Goal: Task Accomplishment & Management: Manage account settings

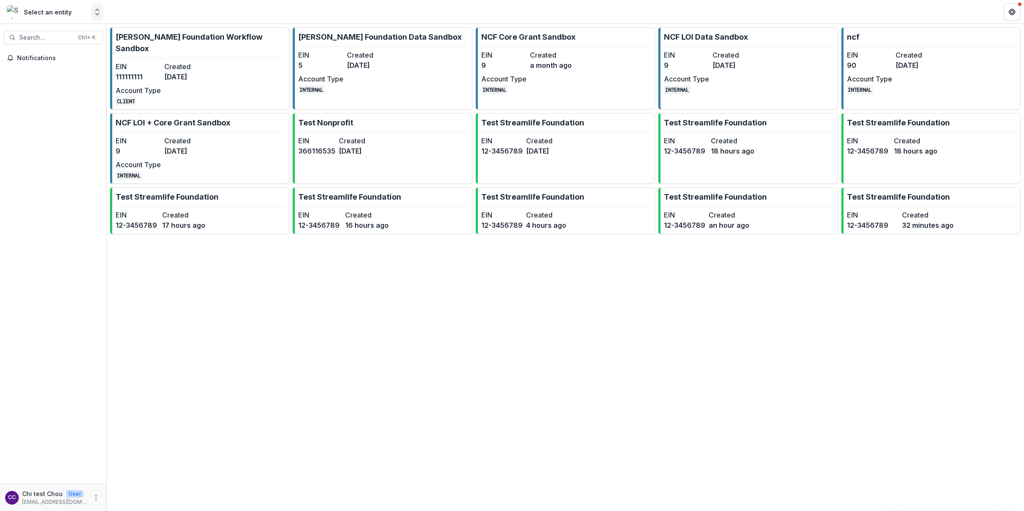
click at [98, 13] on icon "Open entity switcher" at bounding box center [97, 12] width 9 height 9
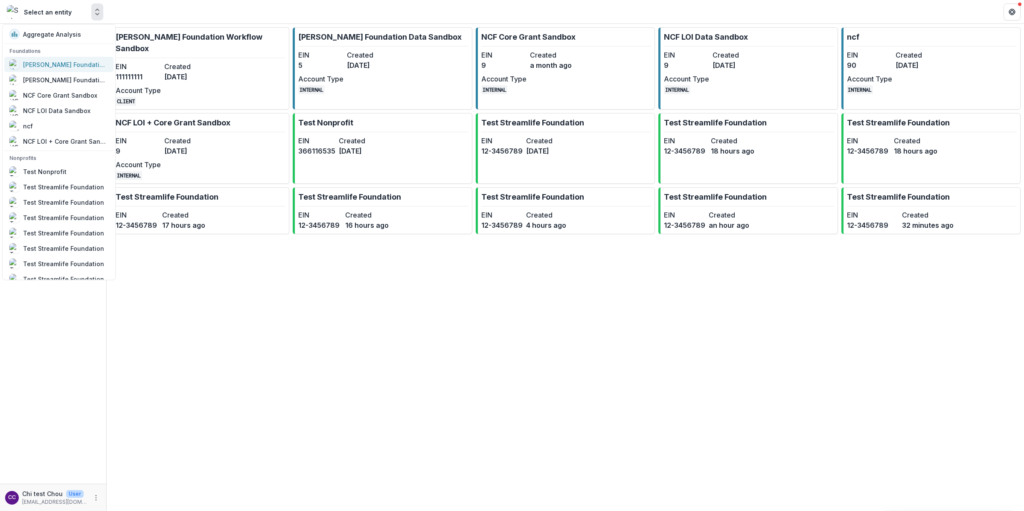
click at [75, 62] on div "[PERSON_NAME] Foundation Workflow Sandbox" at bounding box center [65, 64] width 85 height 9
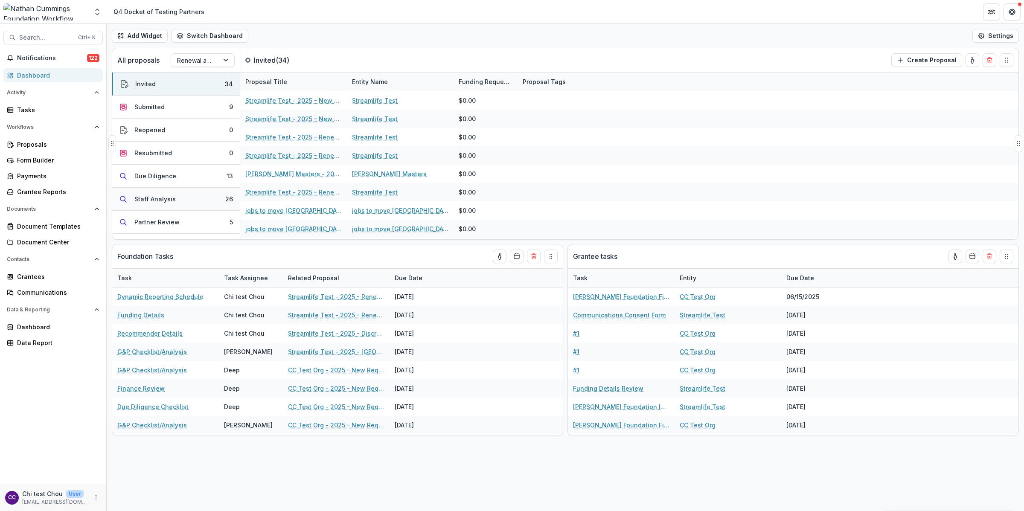
click at [169, 198] on div "Staff Analysis" at bounding box center [154, 198] width 41 height 9
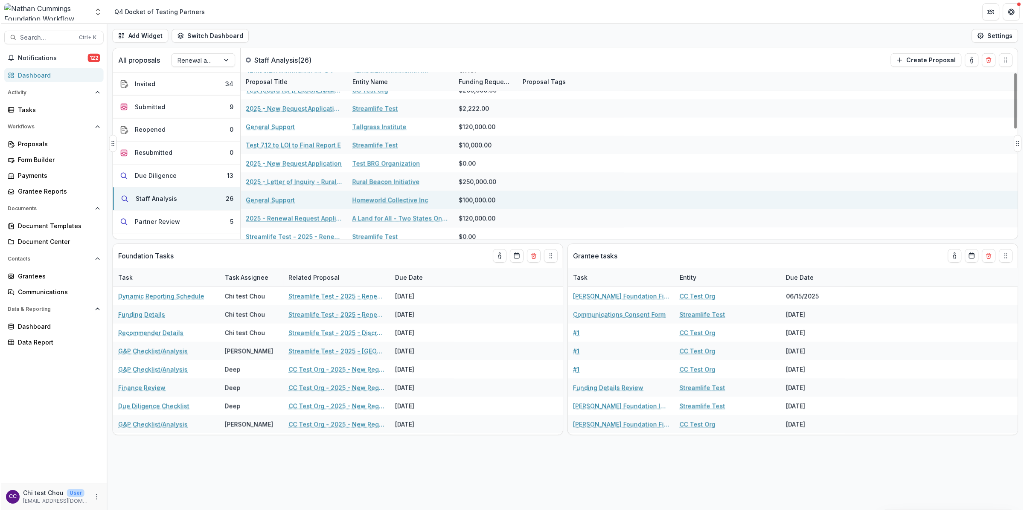
scroll to position [329, 0]
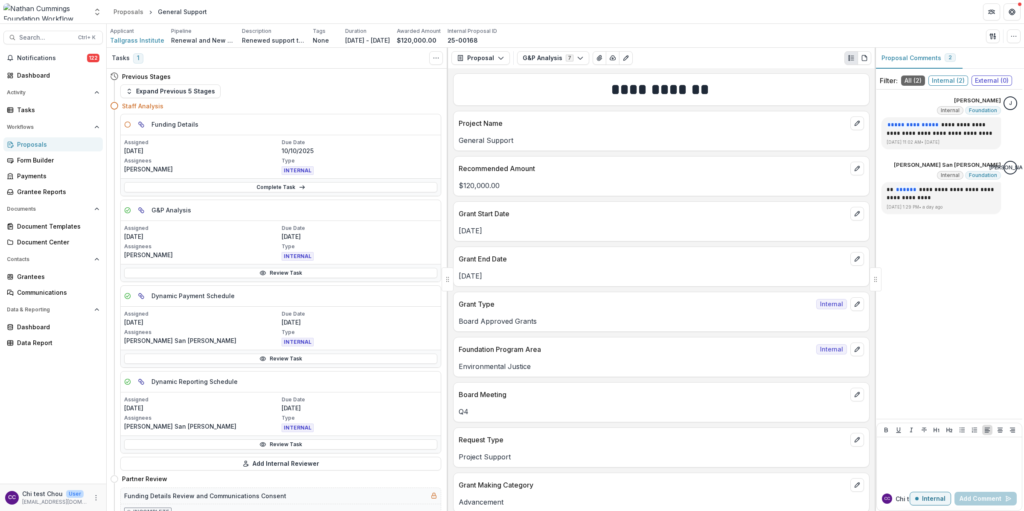
click at [329, 119] on div "Parent task G&P Analysis Valerie Boucard 2025-09-25T00:00 Funding Details" at bounding box center [281, 124] width 320 height 21
click at [331, 161] on p "Type" at bounding box center [359, 161] width 156 height 8
click at [331, 183] on link "Complete Task" at bounding box center [280, 187] width 313 height 10
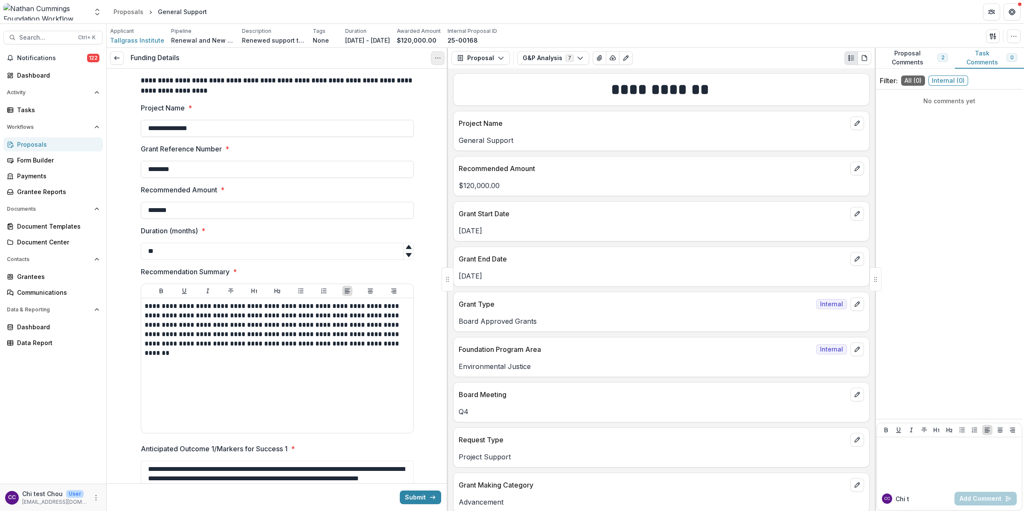
click at [432, 57] on button "Options" at bounding box center [438, 58] width 14 height 14
click at [385, 93] on button "Cancel Task" at bounding box center [396, 95] width 91 height 14
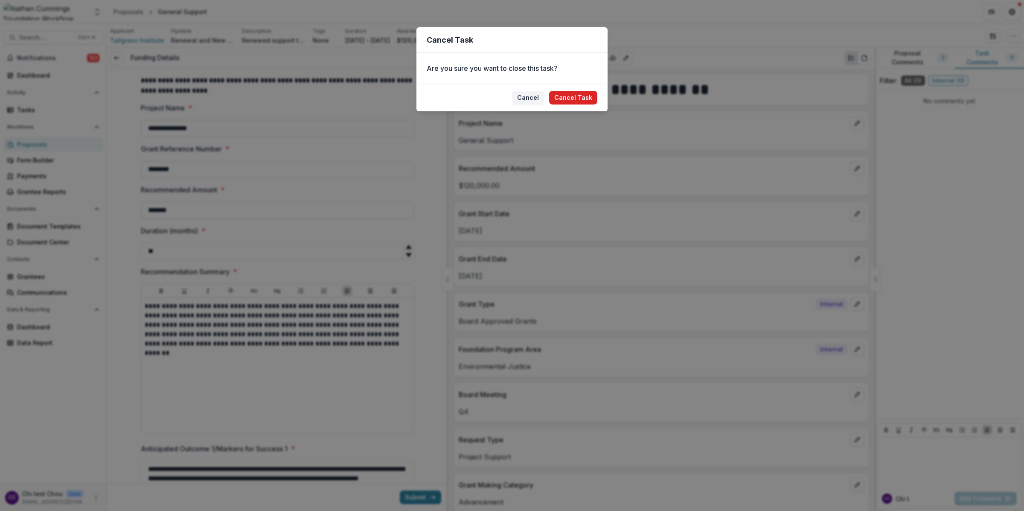
click at [576, 95] on button "Cancel Task" at bounding box center [573, 98] width 48 height 14
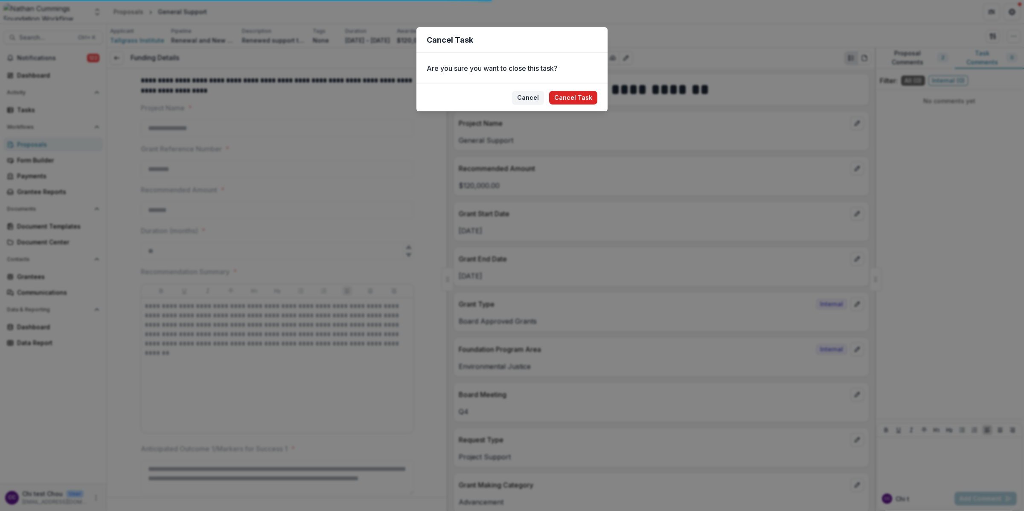
click at [578, 98] on button "Cancel Task" at bounding box center [573, 98] width 48 height 14
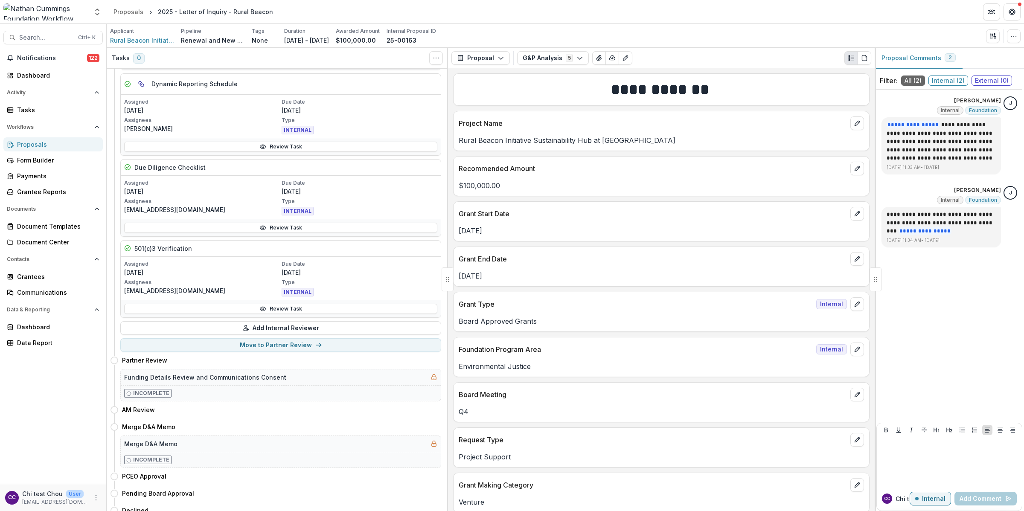
scroll to position [212, 0]
click at [272, 229] on link "Review Task" at bounding box center [280, 227] width 313 height 10
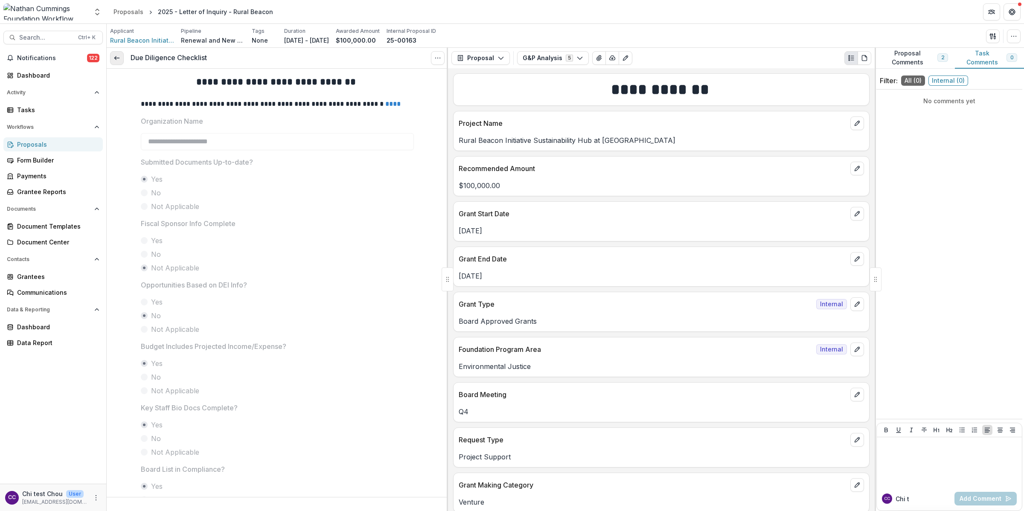
click at [119, 59] on icon at bounding box center [116, 58] width 7 height 7
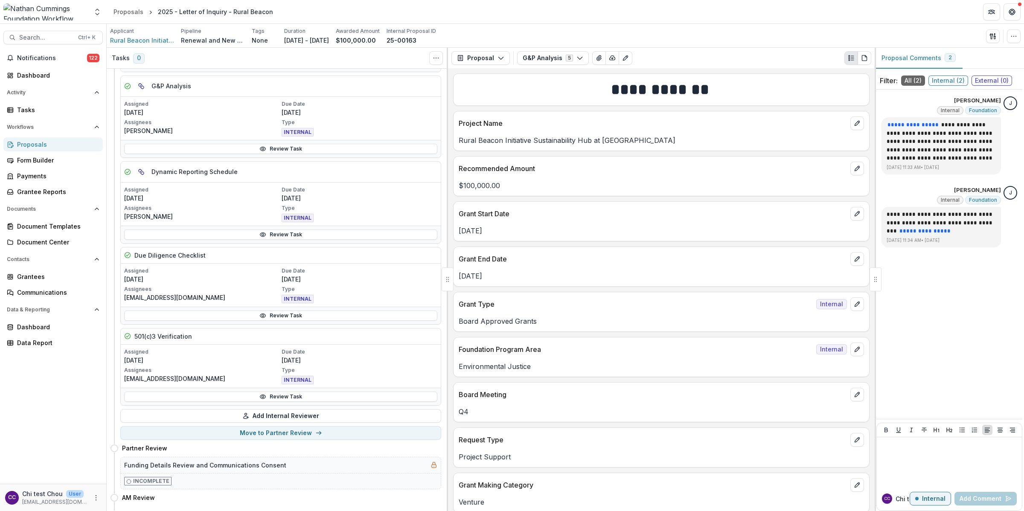
scroll to position [139, 0]
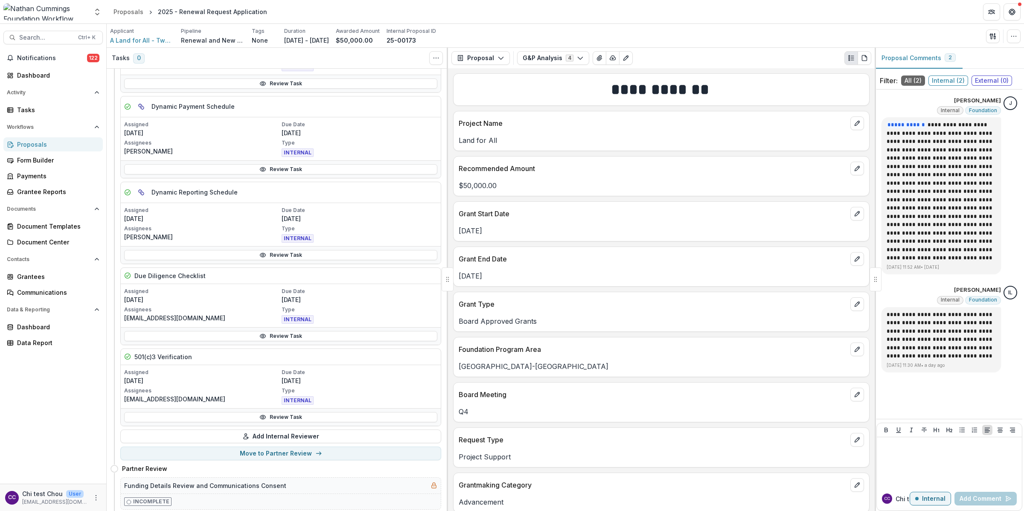
scroll to position [104, 0]
